Goal: Information Seeking & Learning: Learn about a topic

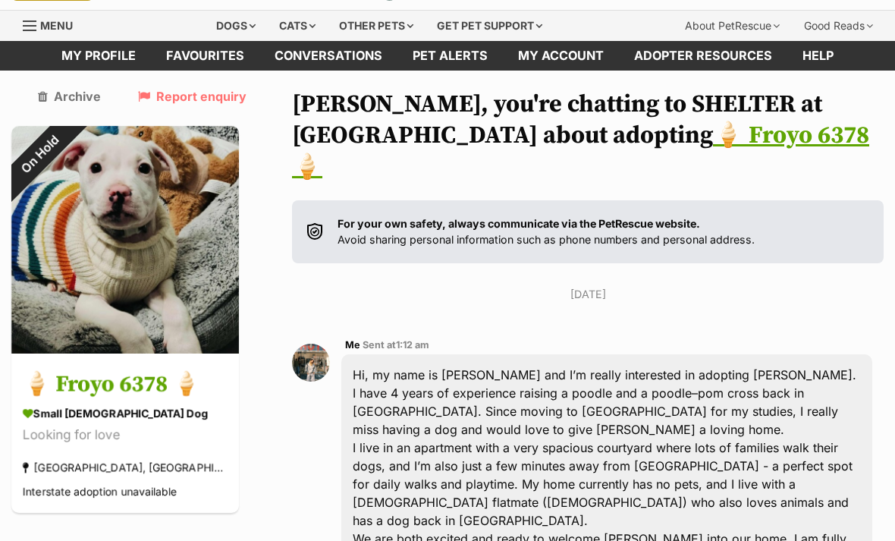
scroll to position [40, 0]
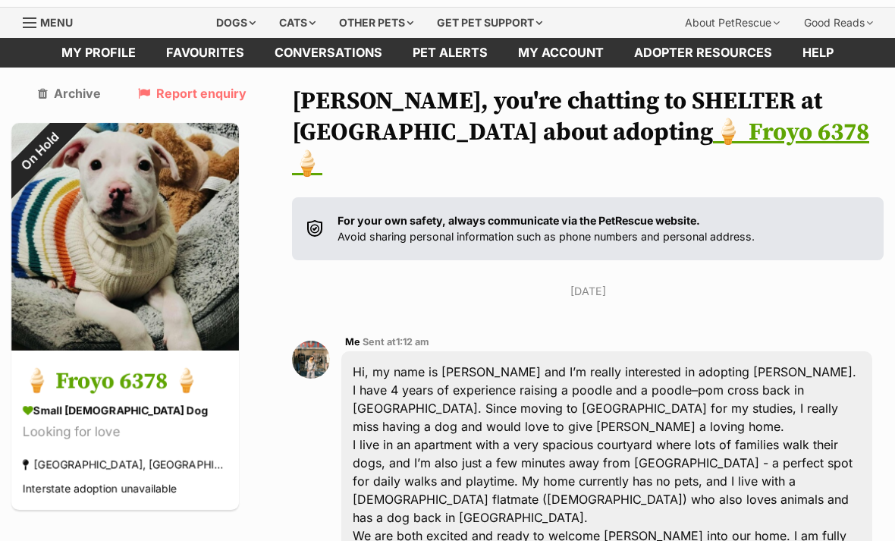
click at [569, 166] on link "🍦 Froyo 6378 🍦" at bounding box center [580, 149] width 577 height 62
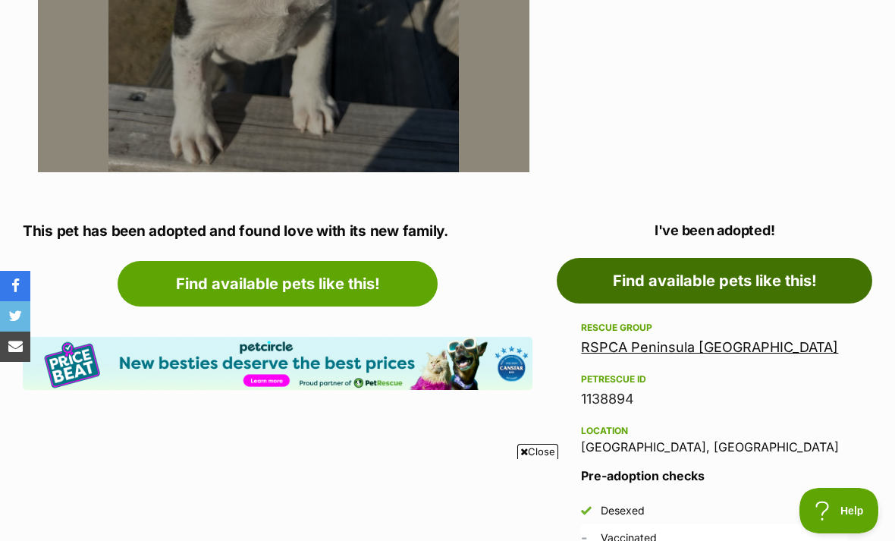
click at [782, 278] on link "Find available pets like this!" at bounding box center [715, 281] width 316 height 46
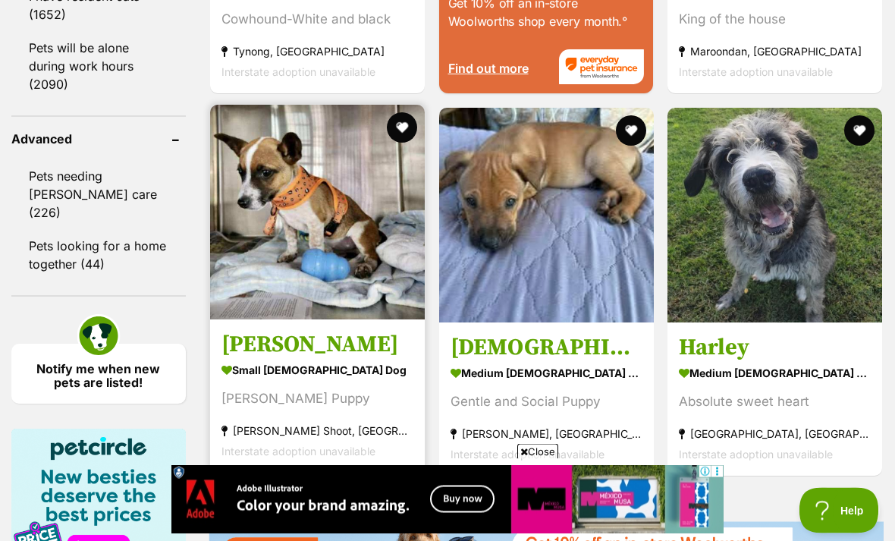
scroll to position [2099, 0]
click at [361, 381] on strong "small male Dog" at bounding box center [317, 370] width 192 height 22
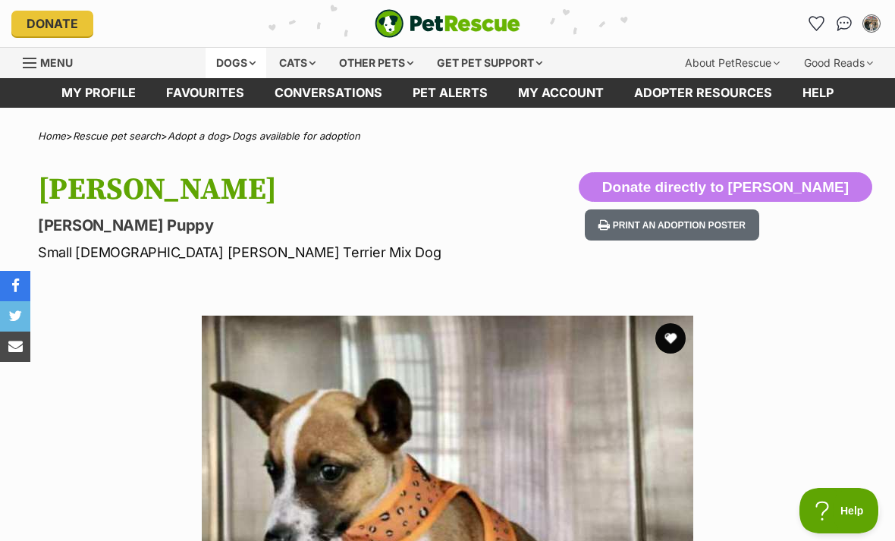
click at [239, 70] on div "Dogs" at bounding box center [236, 63] width 61 height 30
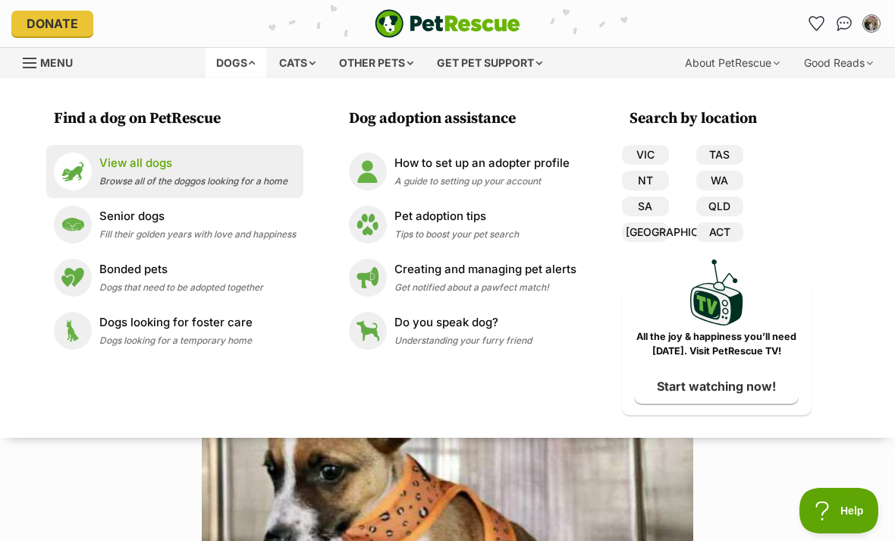
click at [250, 190] on link "View all dogs Browse all of the doggos looking for a home" at bounding box center [175, 171] width 242 height 38
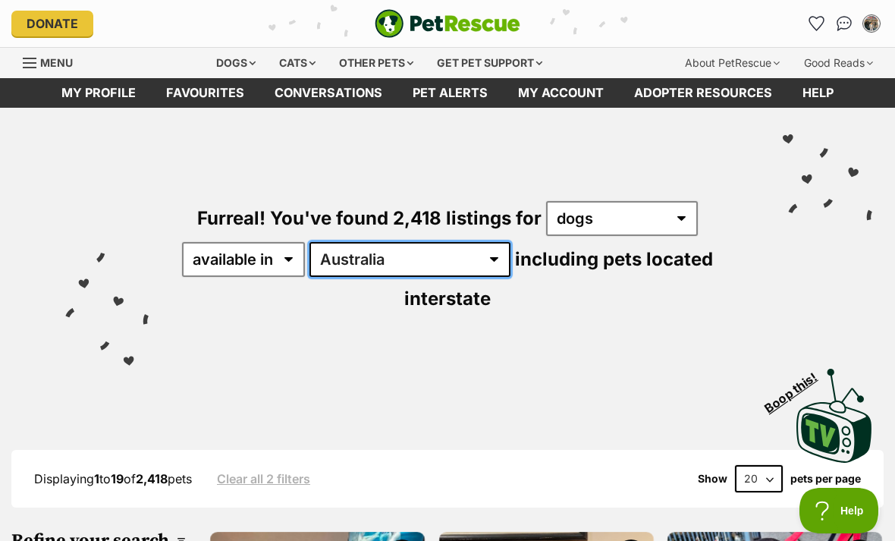
click at [404, 264] on select "Australia ACT NSW NT QLD SA TAS VIC WA" at bounding box center [409, 259] width 201 height 35
select select "VIC"
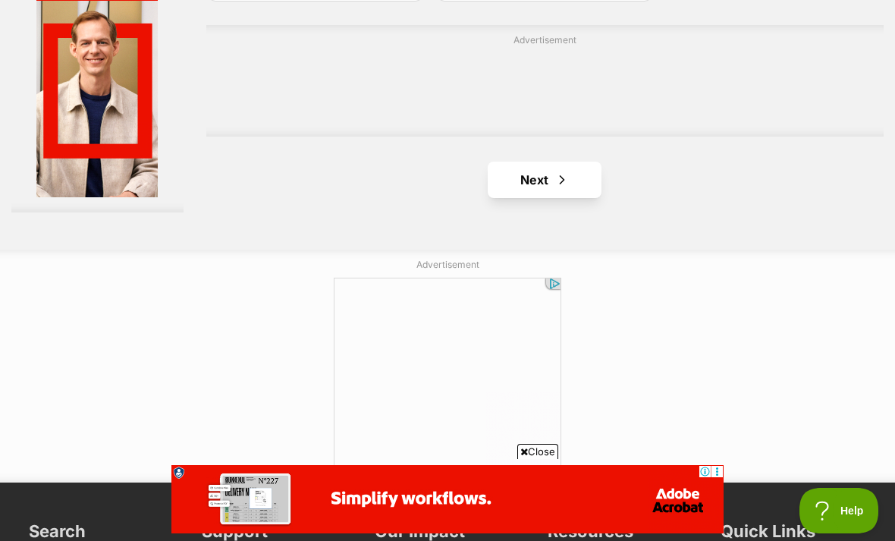
click at [559, 198] on link "Next" at bounding box center [545, 180] width 114 height 36
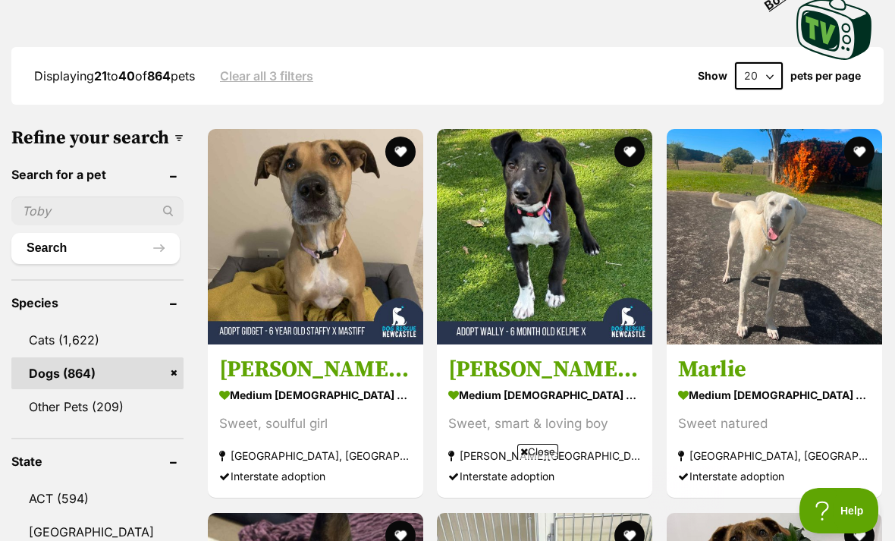
scroll to position [412, 0]
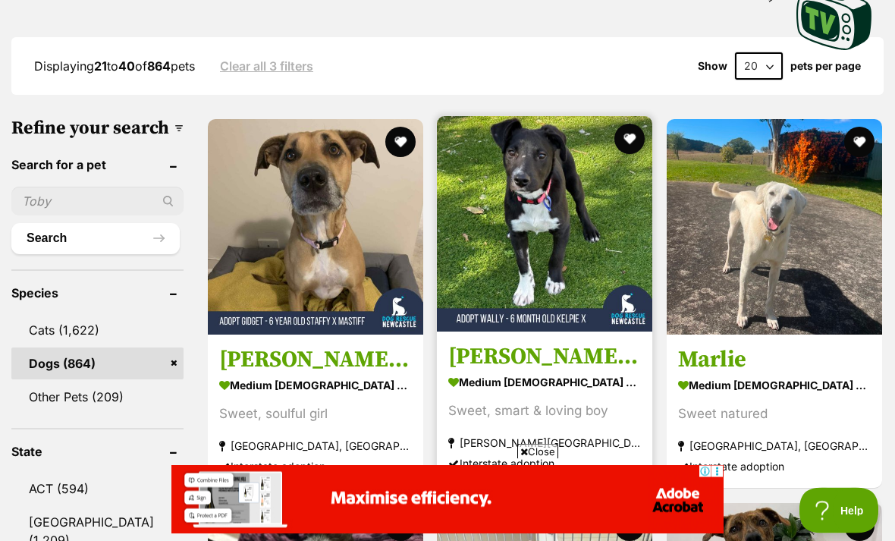
click at [612, 407] on section "medium male Dog Sweet, smart & loving boy Anna Bay, NSW Interstate adoption" at bounding box center [544, 423] width 193 height 102
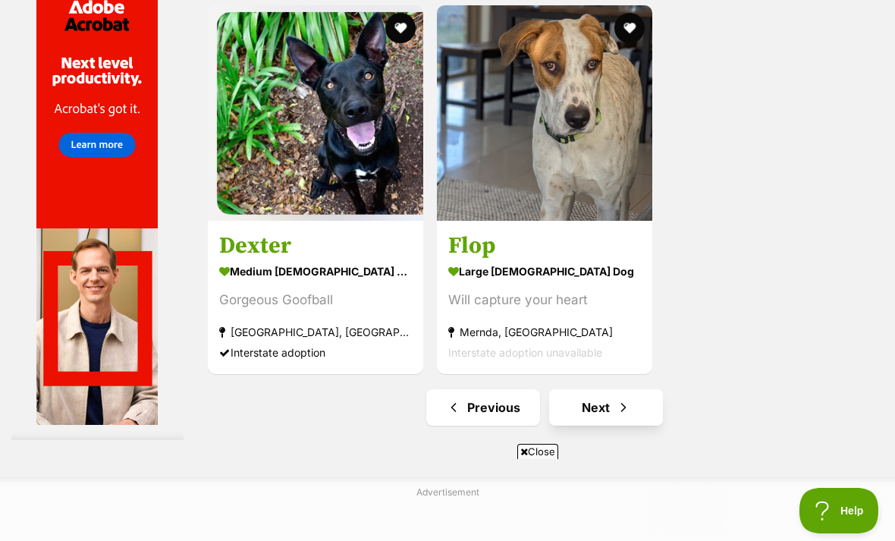
scroll to position [0, 0]
click at [627, 426] on link "Next" at bounding box center [606, 407] width 114 height 36
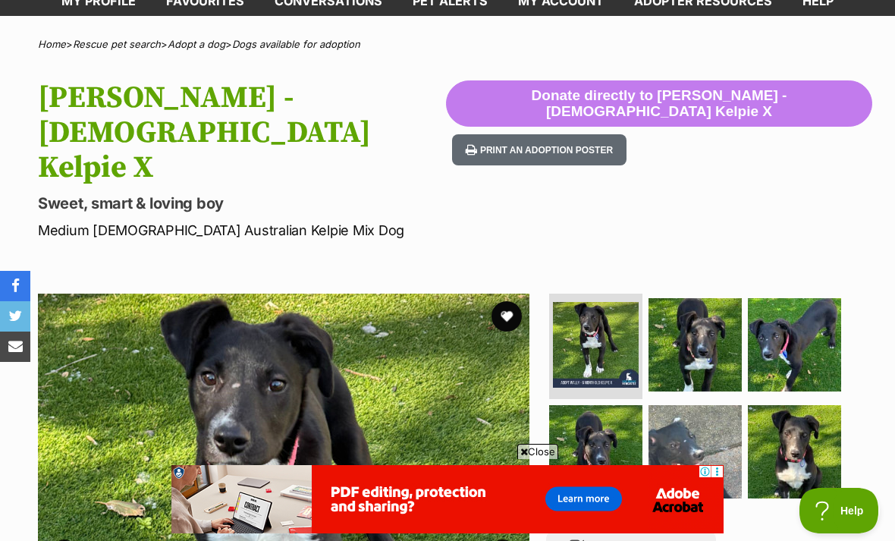
scroll to position [83, 0]
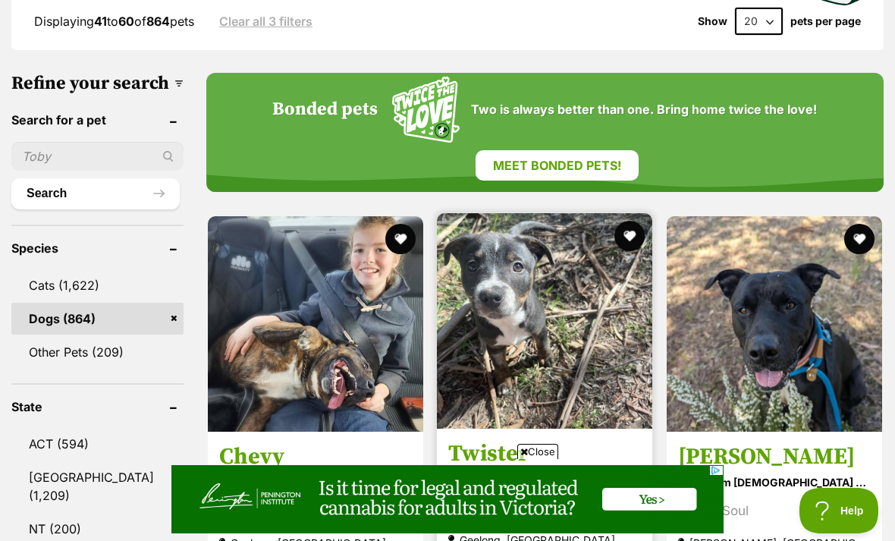
click at [584, 470] on section "medium [DEMOGRAPHIC_DATA] Dog Looking for love [GEOGRAPHIC_DATA], [GEOGRAPHIC_D…" at bounding box center [544, 519] width 193 height 102
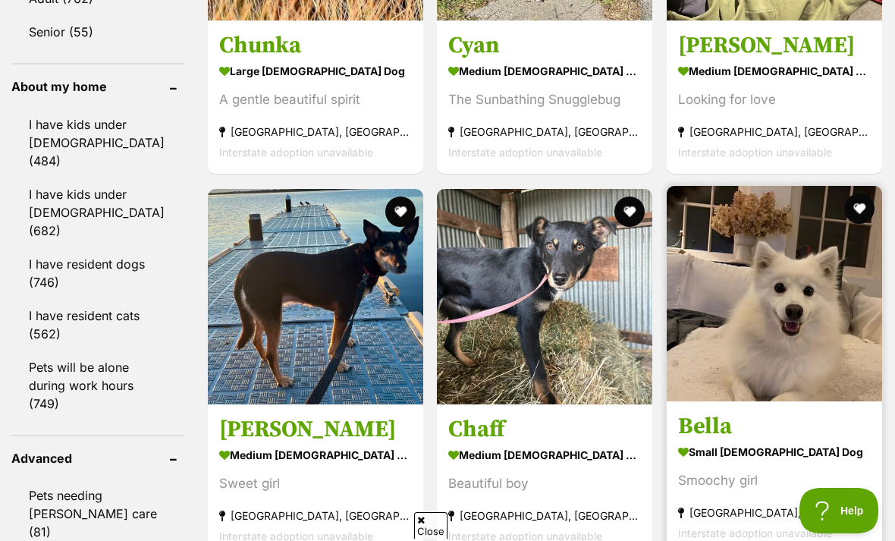
click at [787, 325] on img at bounding box center [774, 293] width 215 height 215
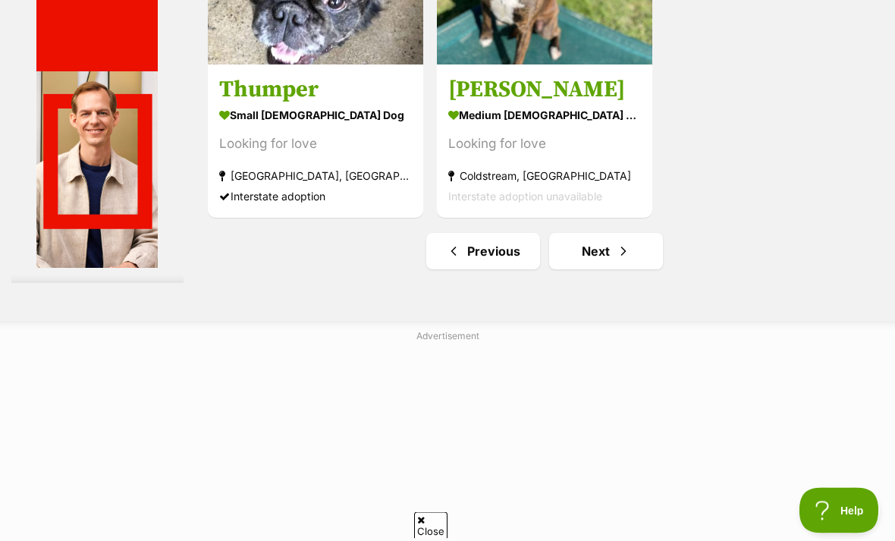
scroll to position [3555, 0]
click at [615, 269] on link "Next" at bounding box center [606, 251] width 114 height 36
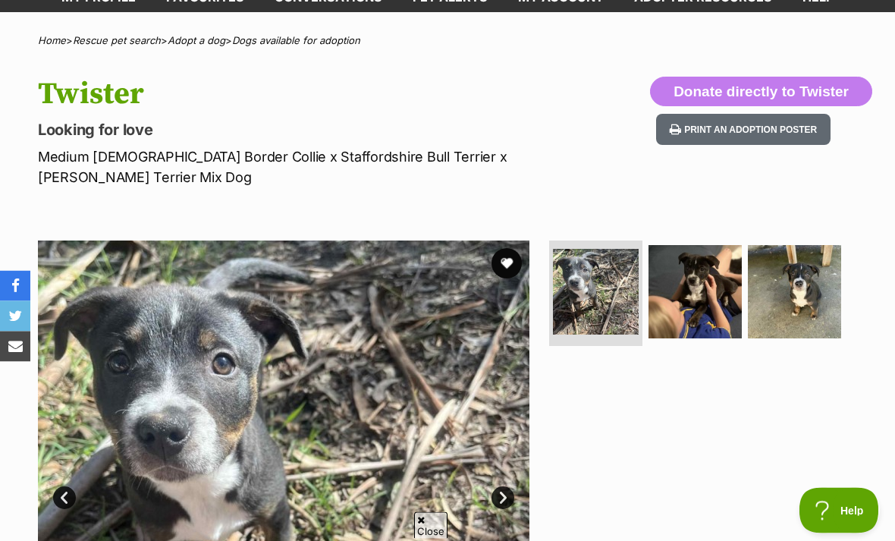
scroll to position [96, 0]
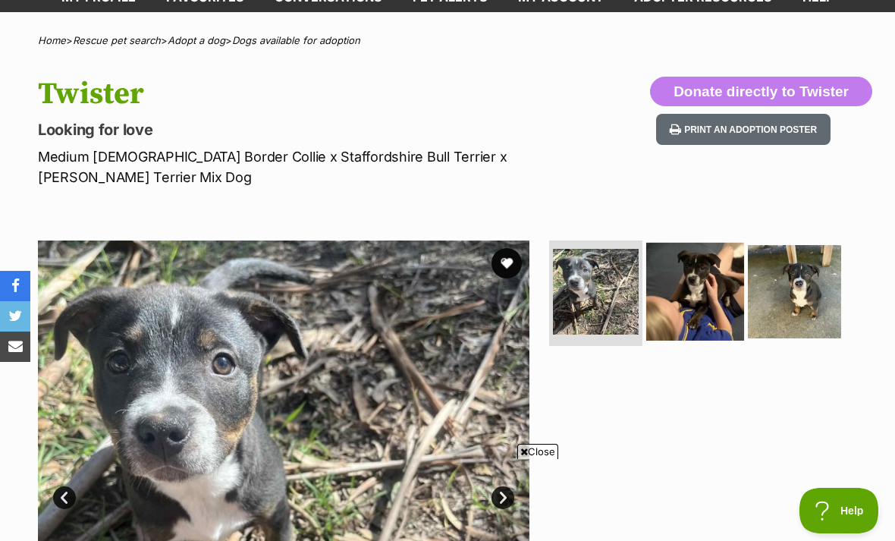
click at [730, 312] on img at bounding box center [695, 291] width 98 height 98
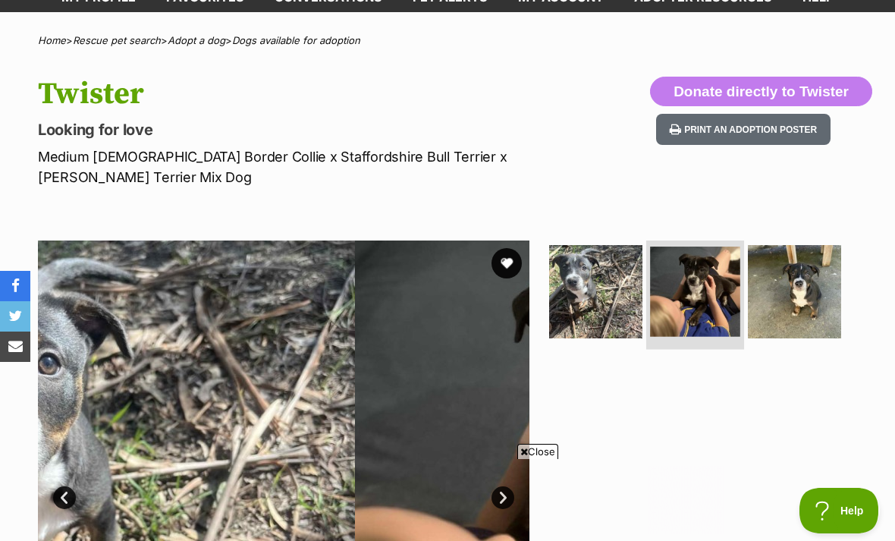
scroll to position [0, 0]
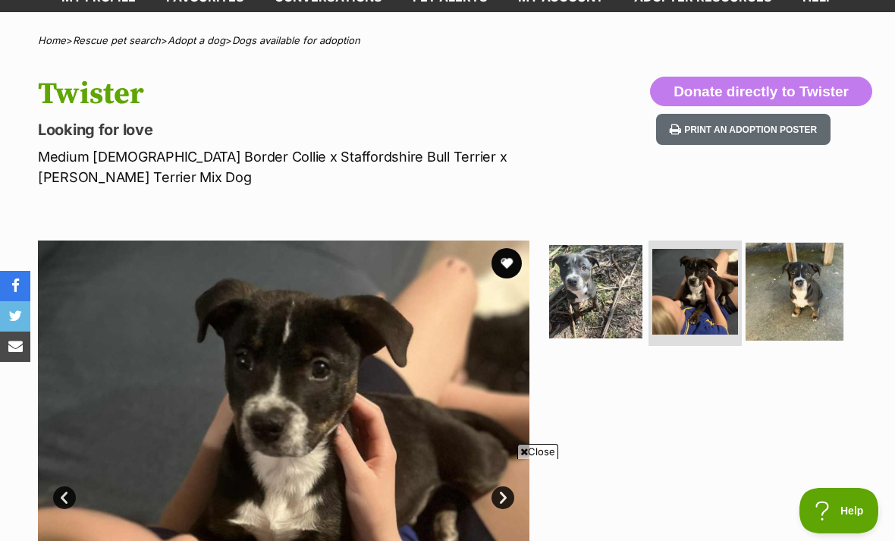
click at [818, 242] on img at bounding box center [795, 291] width 98 height 98
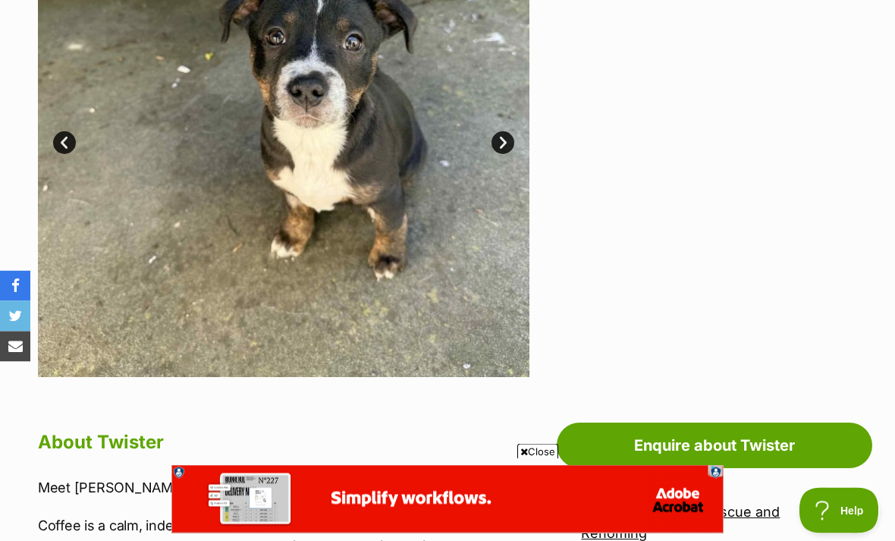
scroll to position [419, 0]
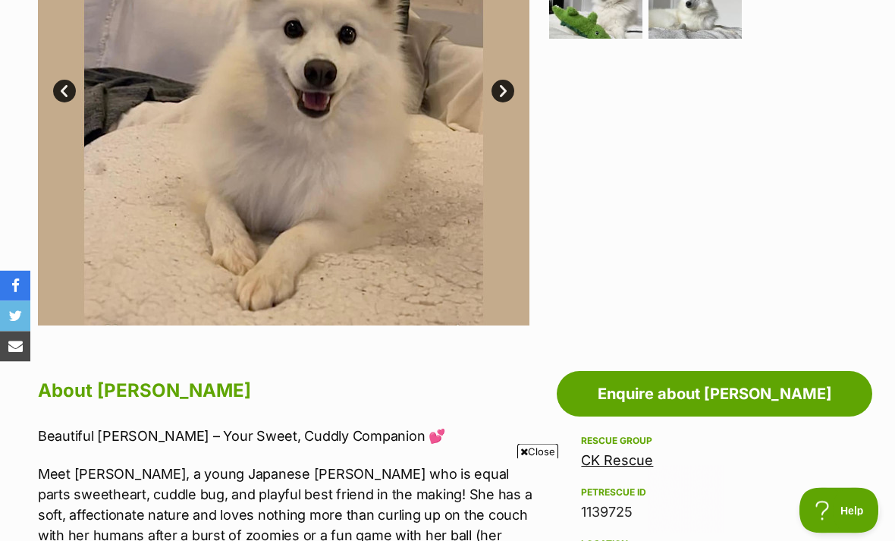
scroll to position [461, 0]
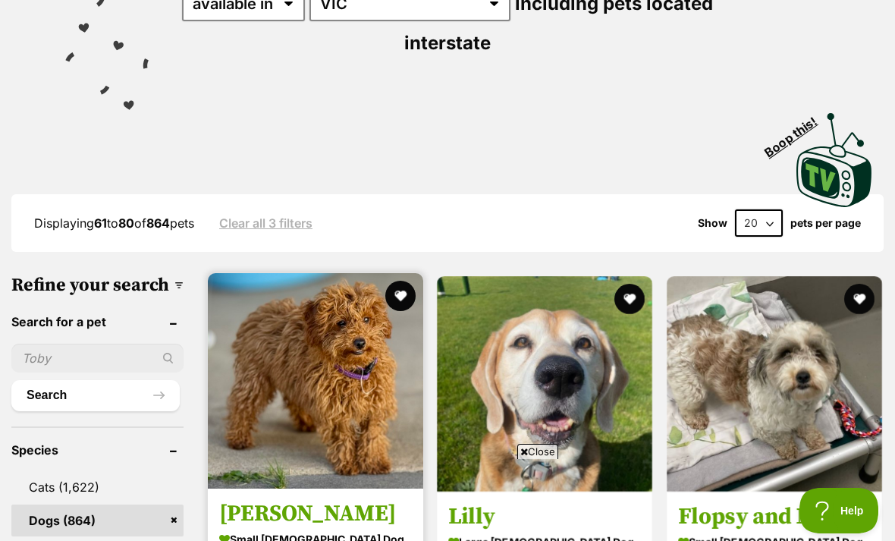
scroll to position [312, 0]
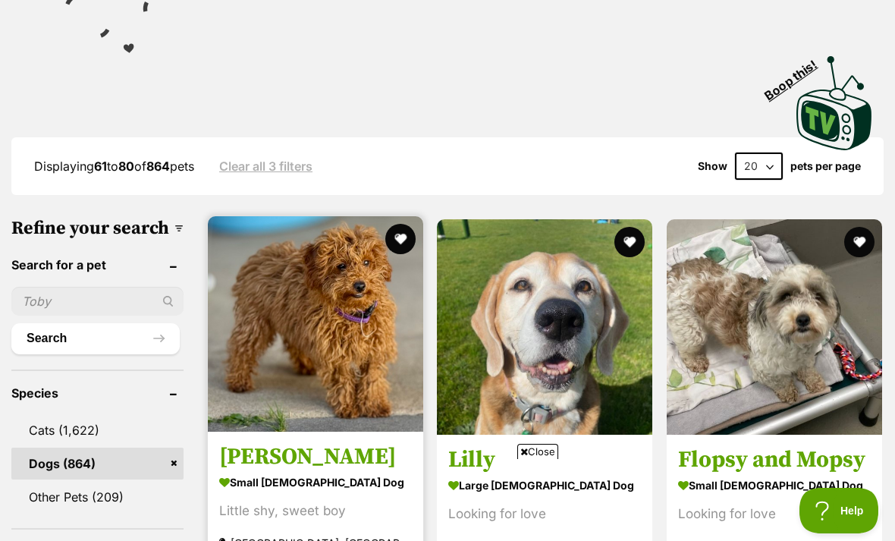
click at [348, 472] on strong "small male Dog" at bounding box center [315, 483] width 193 height 22
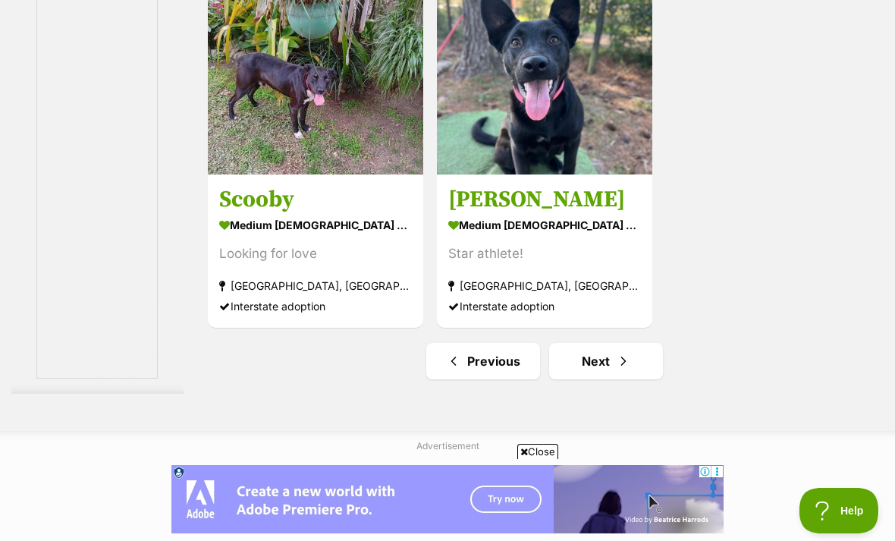
scroll to position [3305, 0]
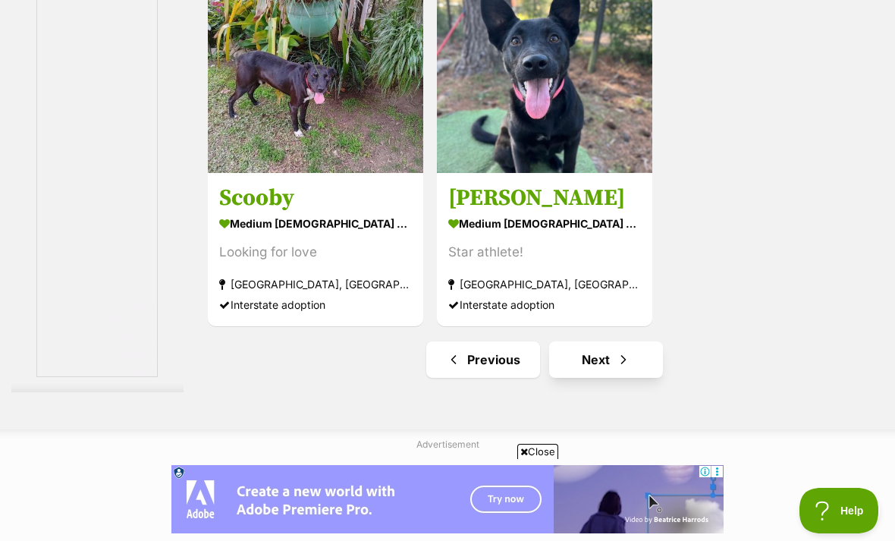
click at [566, 378] on link "Next" at bounding box center [606, 359] width 114 height 36
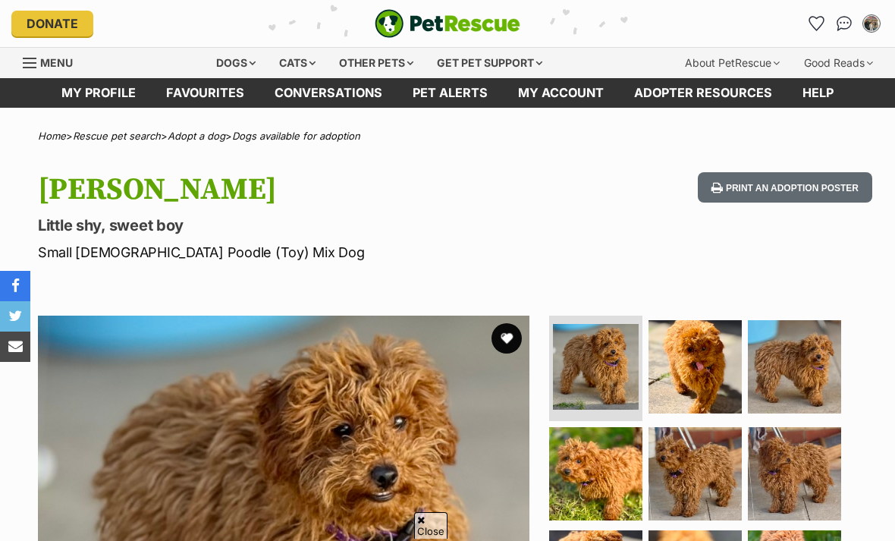
scroll to position [484, 0]
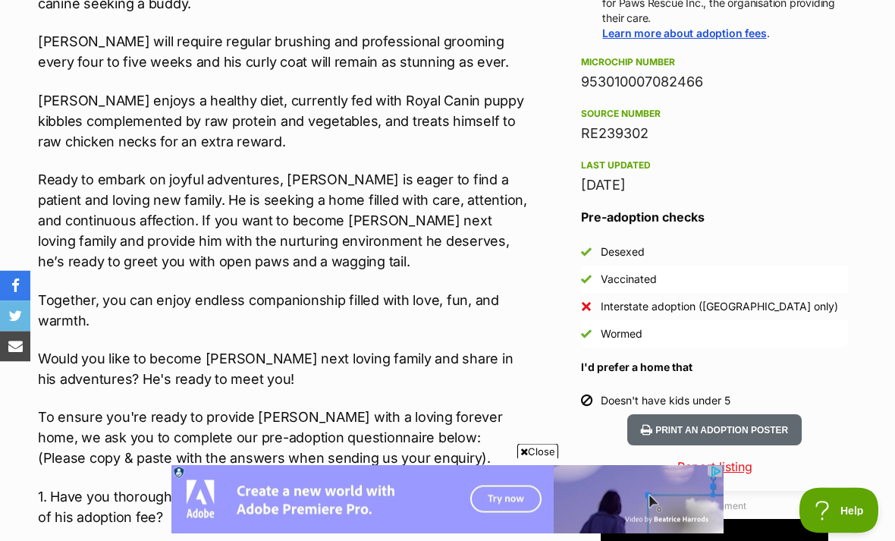
scroll to position [1144, 0]
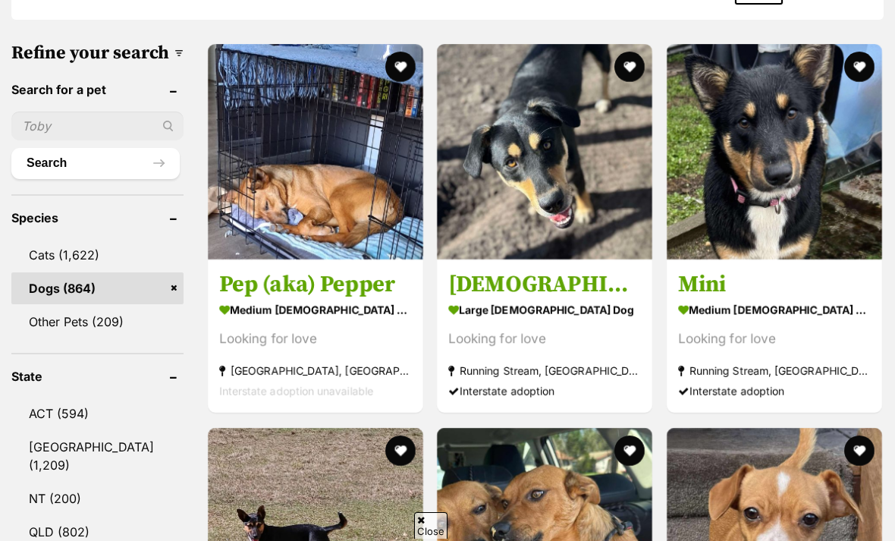
scroll to position [562, 0]
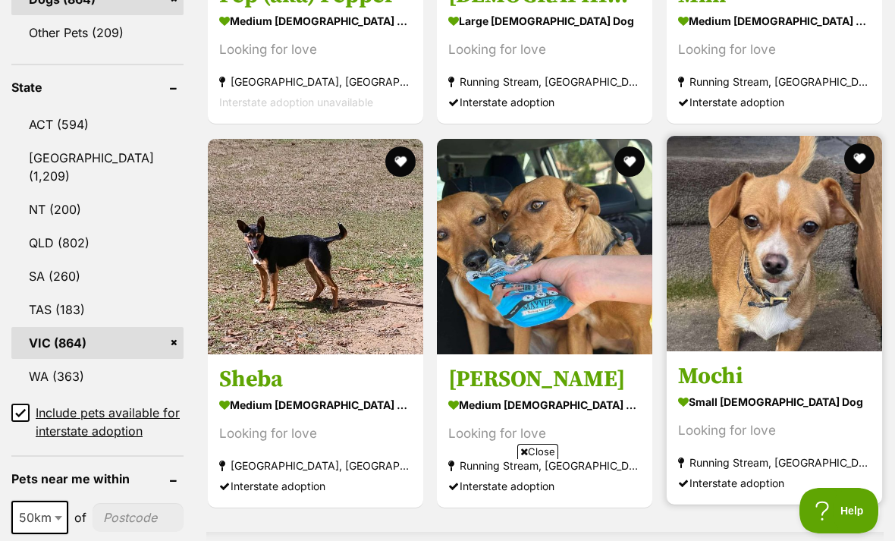
scroll to position [0, 0]
